Goal: Book appointment/travel/reservation

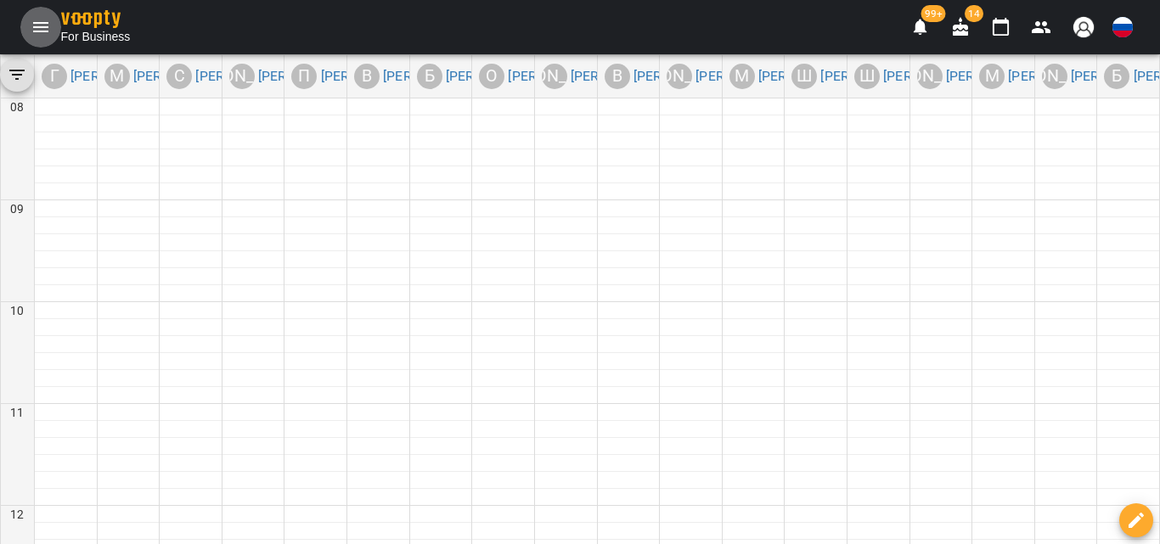
click at [36, 35] on icon "Menu" at bounding box center [41, 27] width 20 height 20
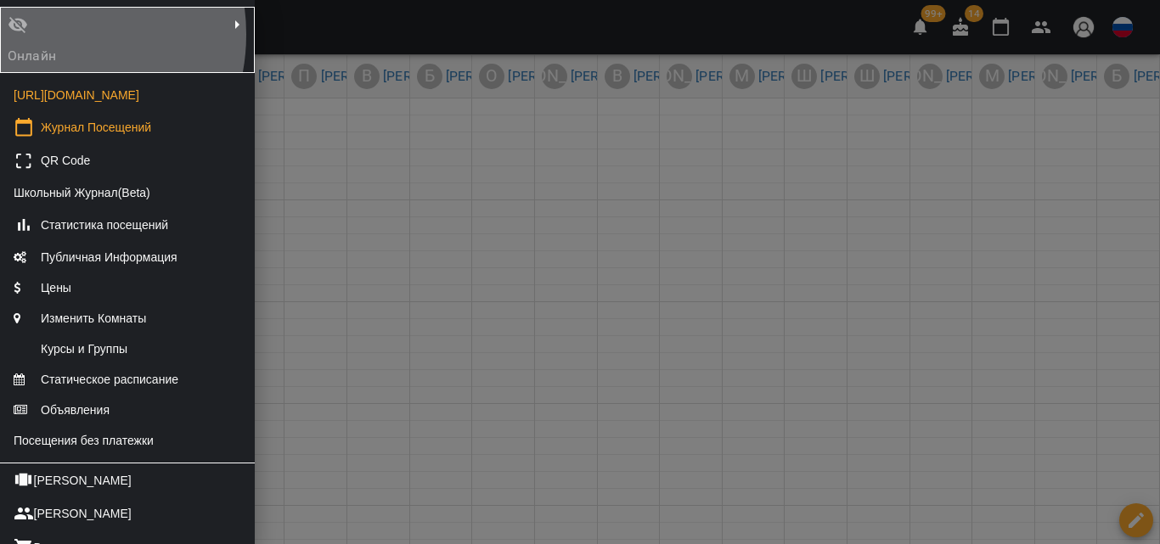
click at [36, 34] on div "Онлайн" at bounding box center [44, 40] width 81 height 58
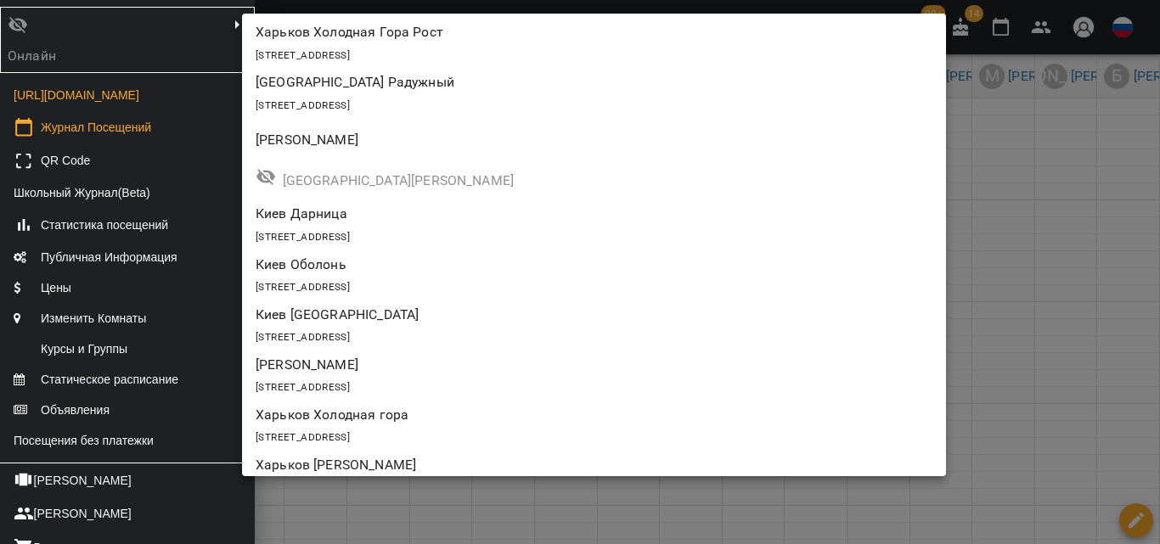
scroll to position [509, 0]
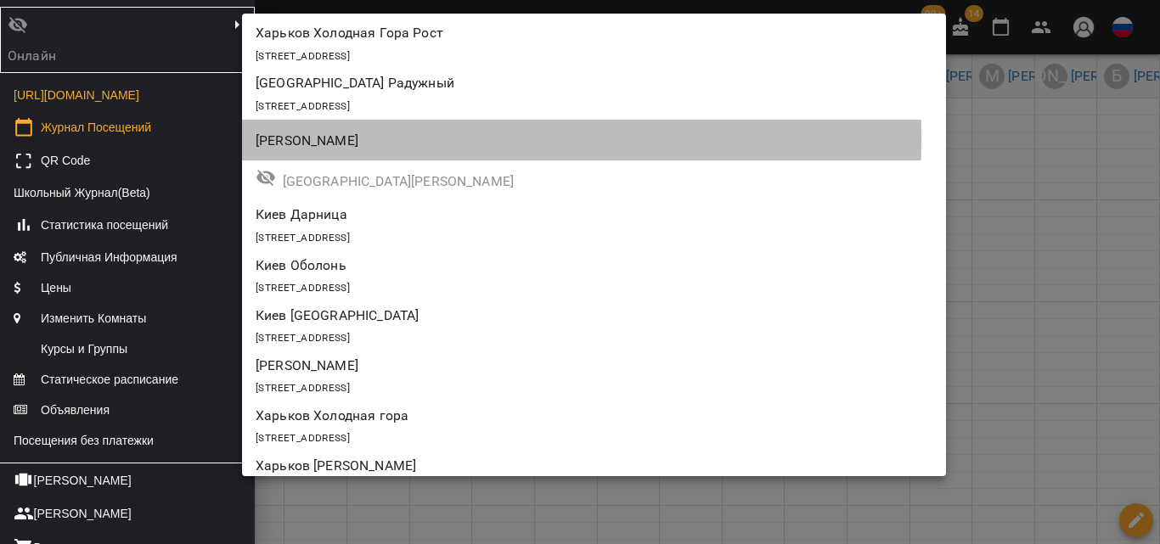
click at [313, 138] on p "[PERSON_NAME]" at bounding box center [537, 141] width 563 height 20
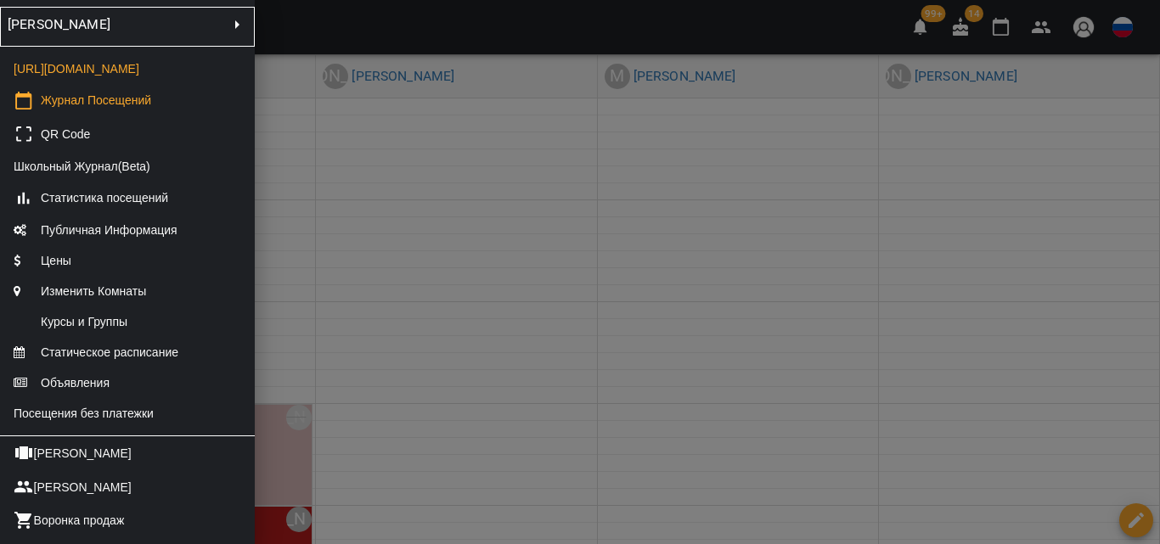
click at [711, 420] on div at bounding box center [580, 272] width 1160 height 544
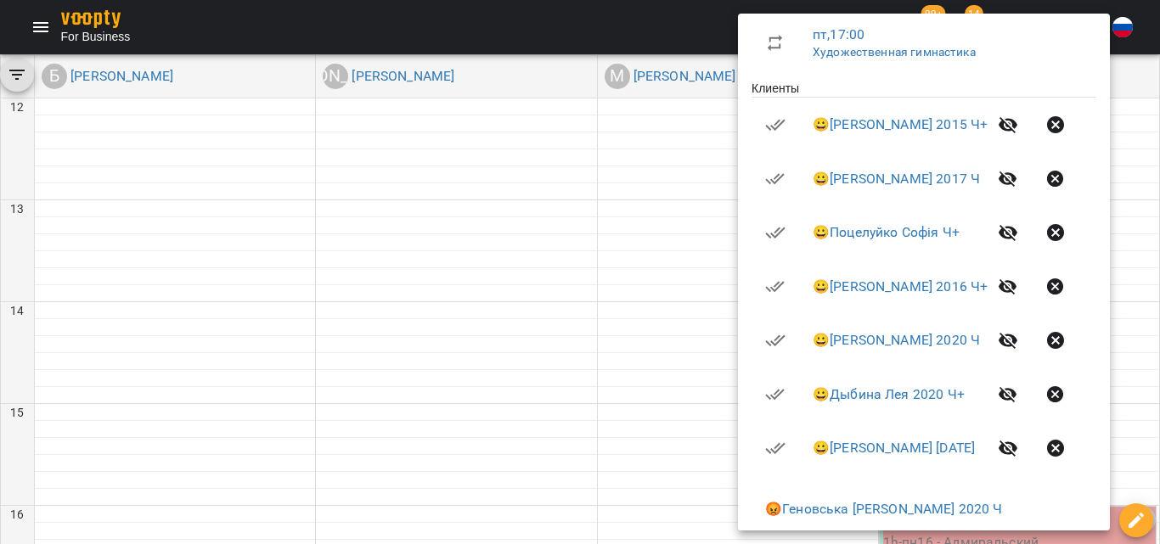
scroll to position [340, 0]
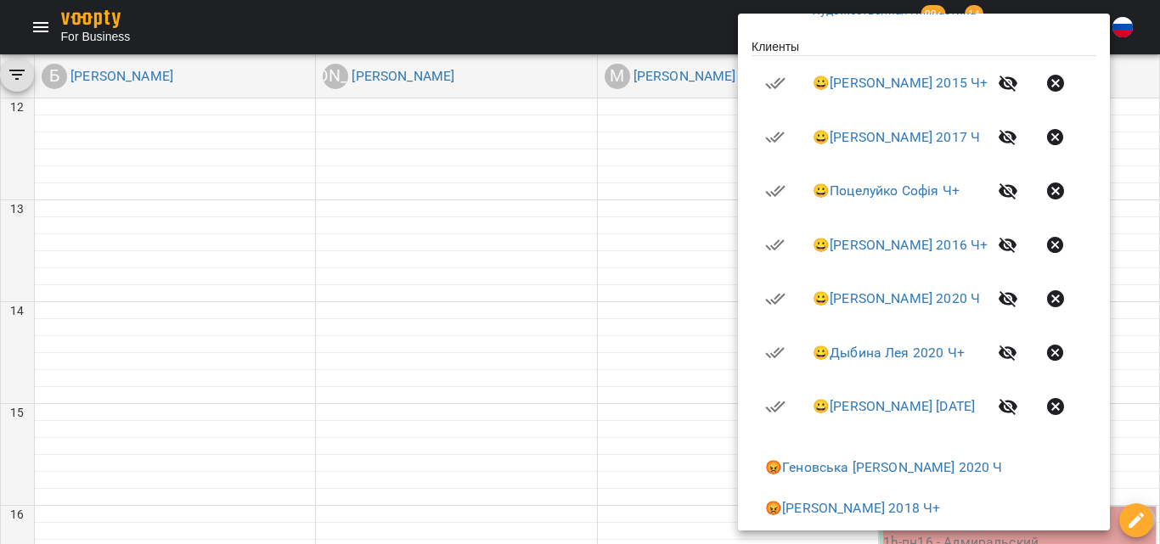
click at [560, 357] on div at bounding box center [580, 272] width 1160 height 544
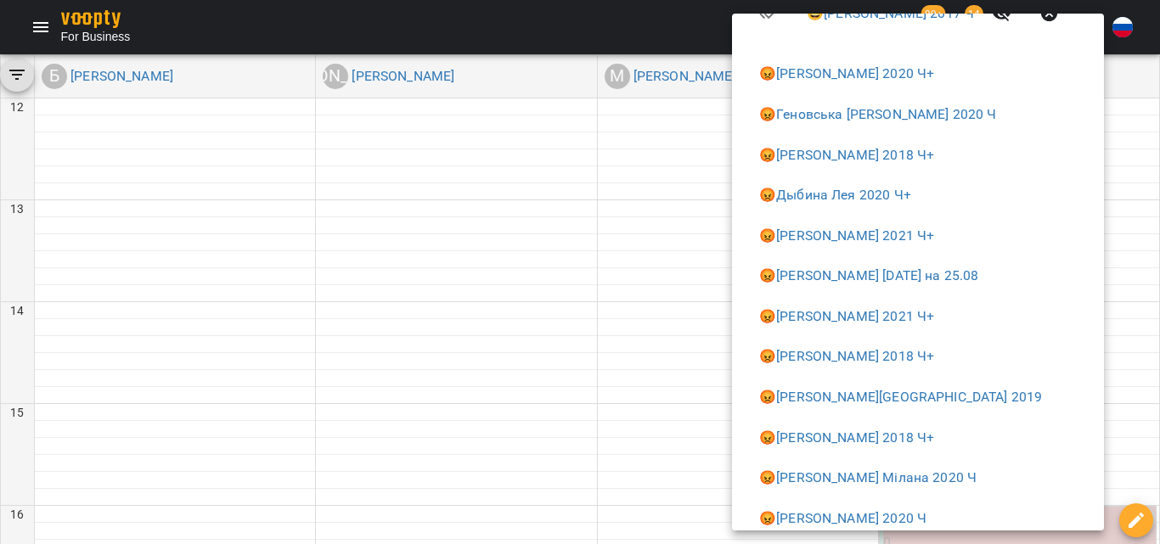
scroll to position [750, 0]
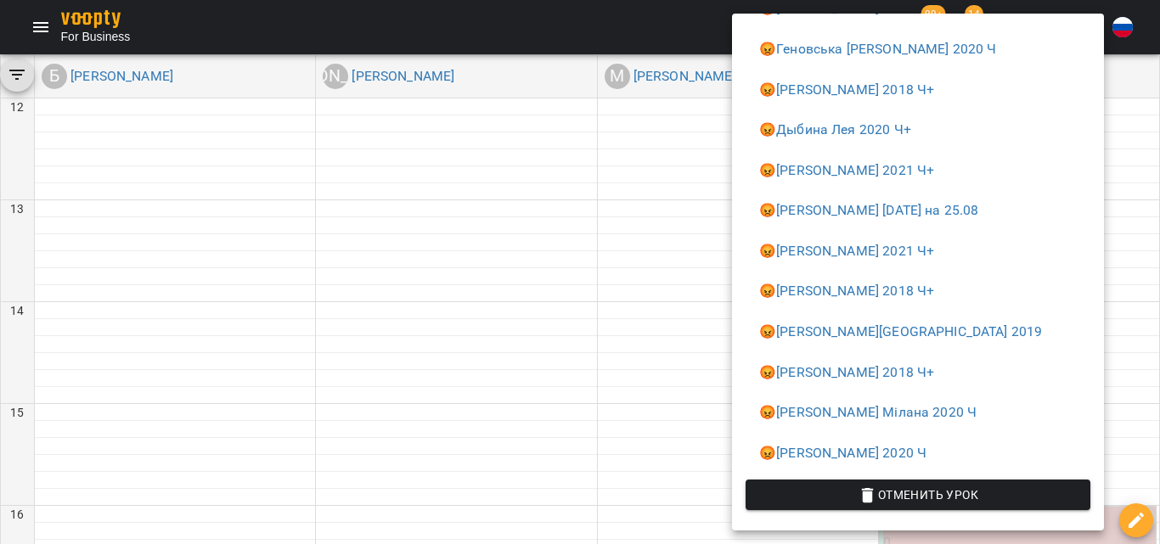
click at [689, 336] on div at bounding box center [580, 272] width 1160 height 544
